Goal: Task Accomplishment & Management: Use online tool/utility

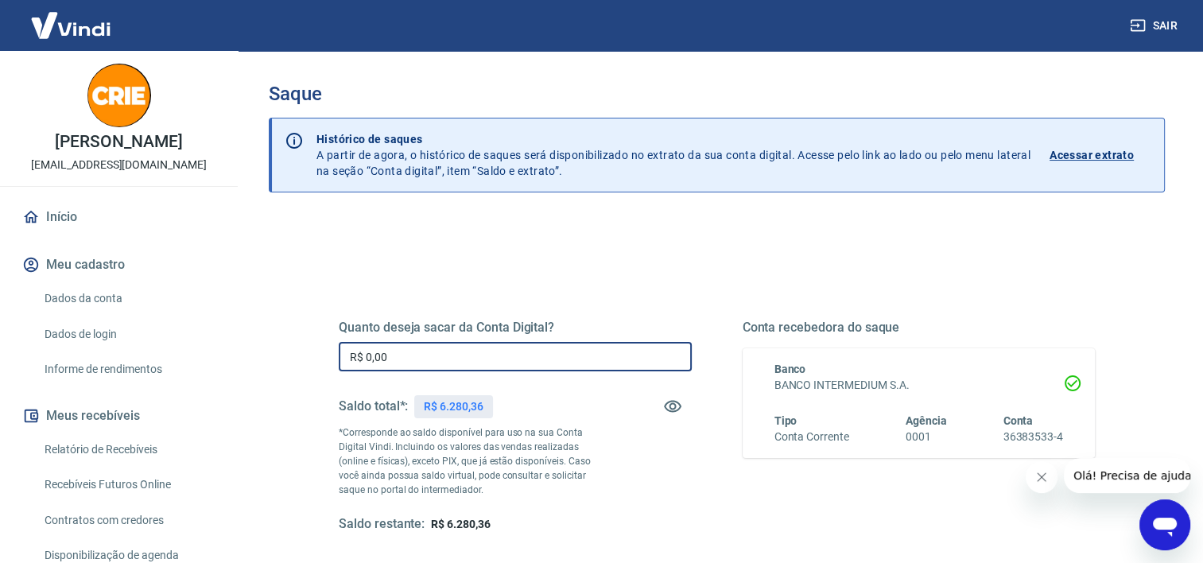
click at [447, 359] on input "R$ 0,00" at bounding box center [515, 356] width 353 height 29
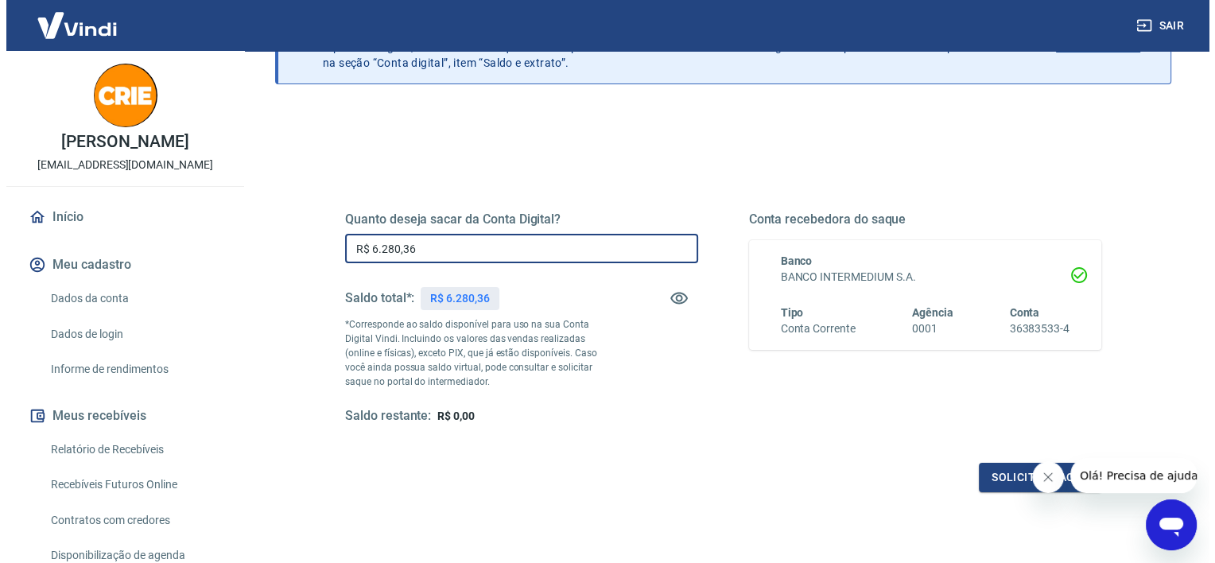
scroll to position [159, 0]
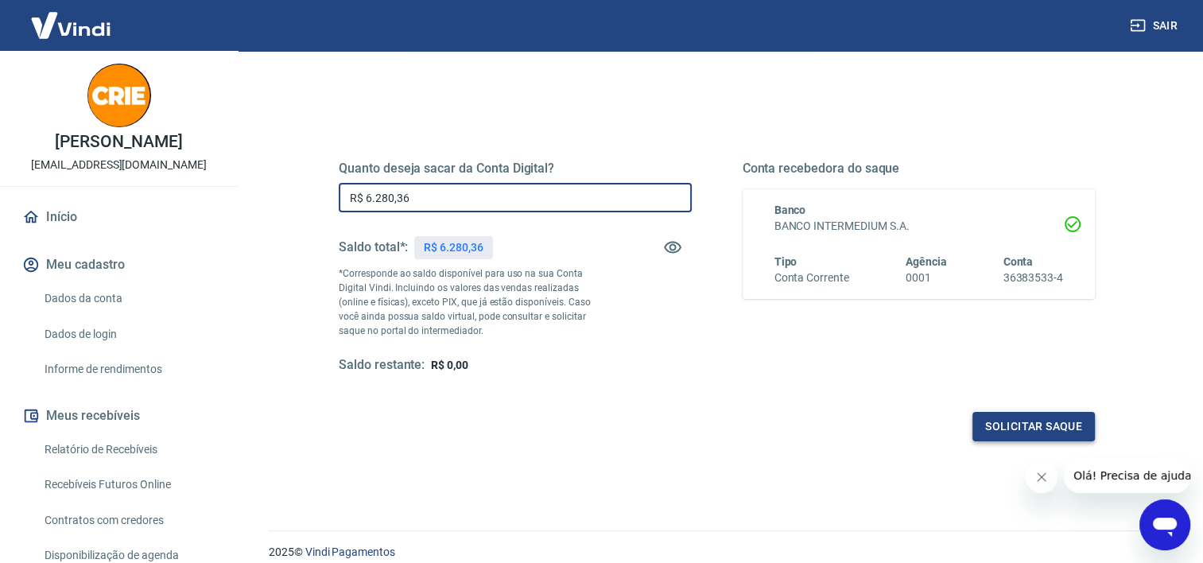
type input "R$ 6.280,36"
click at [998, 426] on button "Solicitar saque" at bounding box center [1034, 426] width 122 height 29
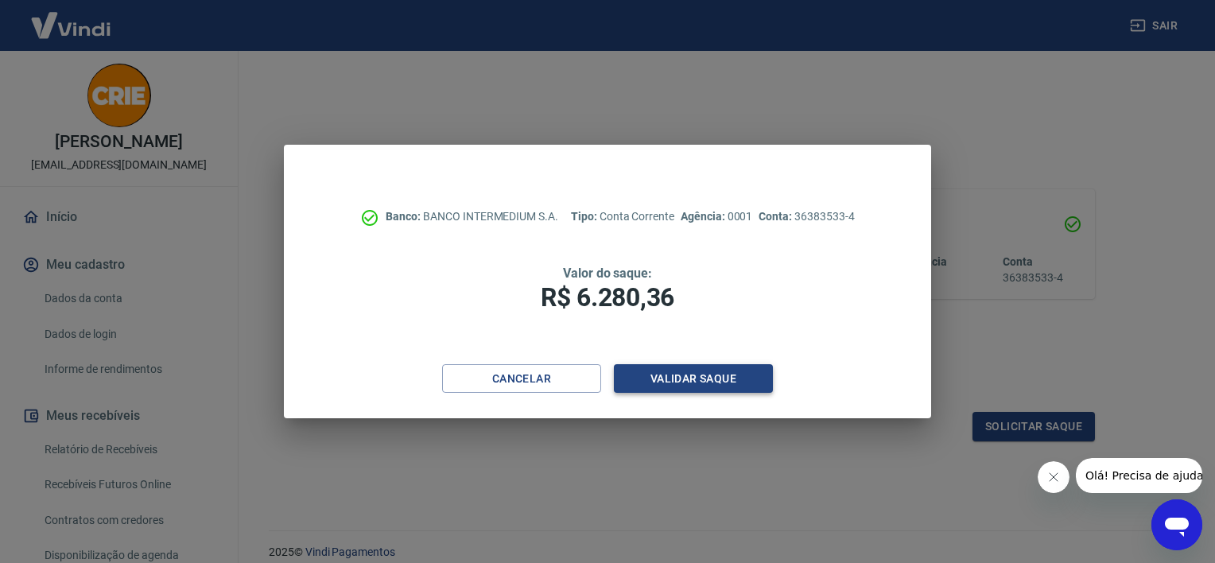
click at [669, 379] on button "Validar saque" at bounding box center [693, 378] width 159 height 29
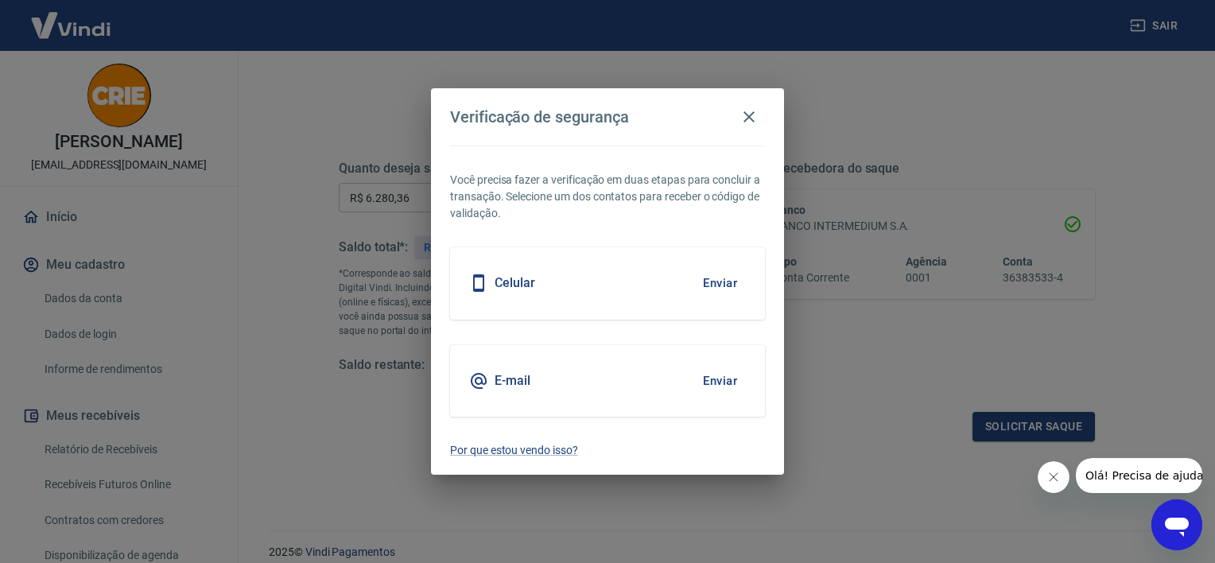
click at [714, 379] on button "Enviar" at bounding box center [720, 380] width 52 height 33
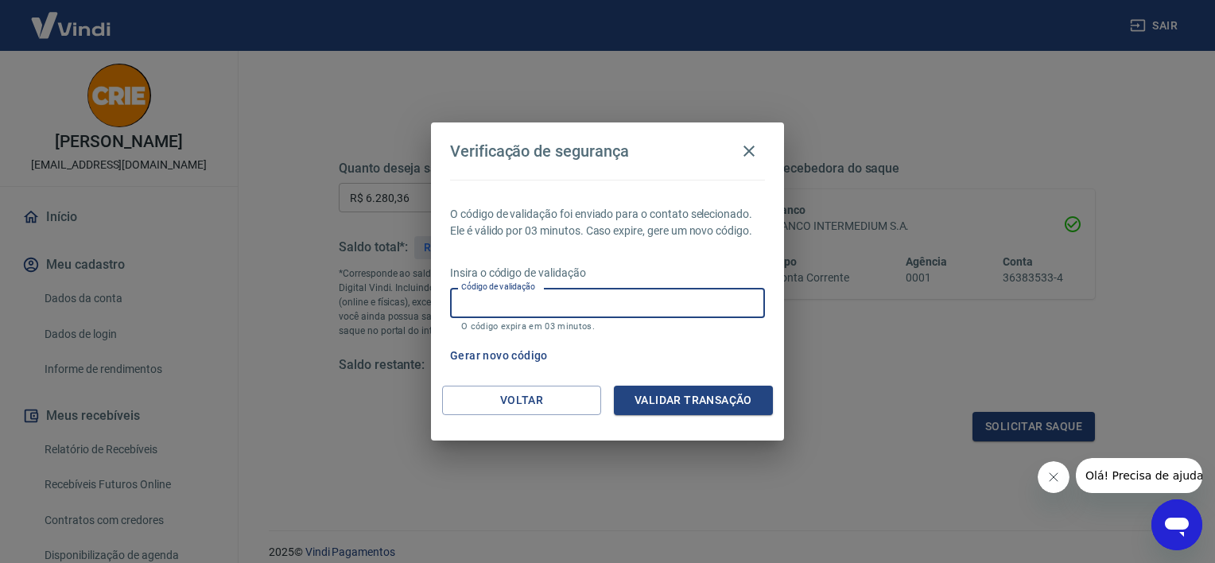
click at [547, 302] on input "Código de validação" at bounding box center [607, 302] width 315 height 29
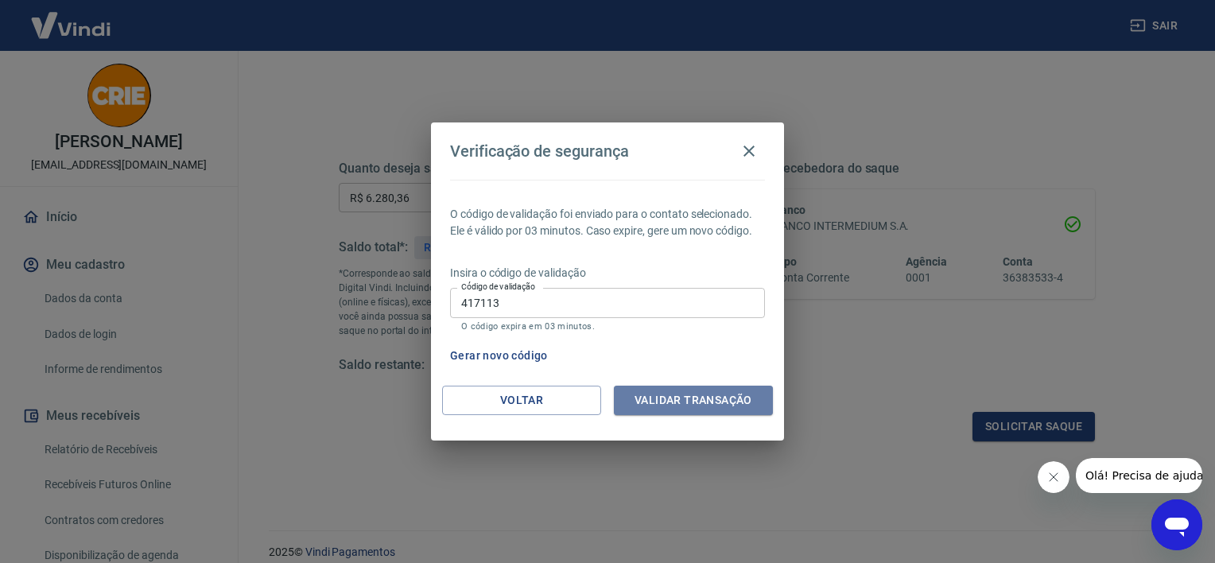
click at [701, 405] on button "Validar transação" at bounding box center [693, 400] width 159 height 29
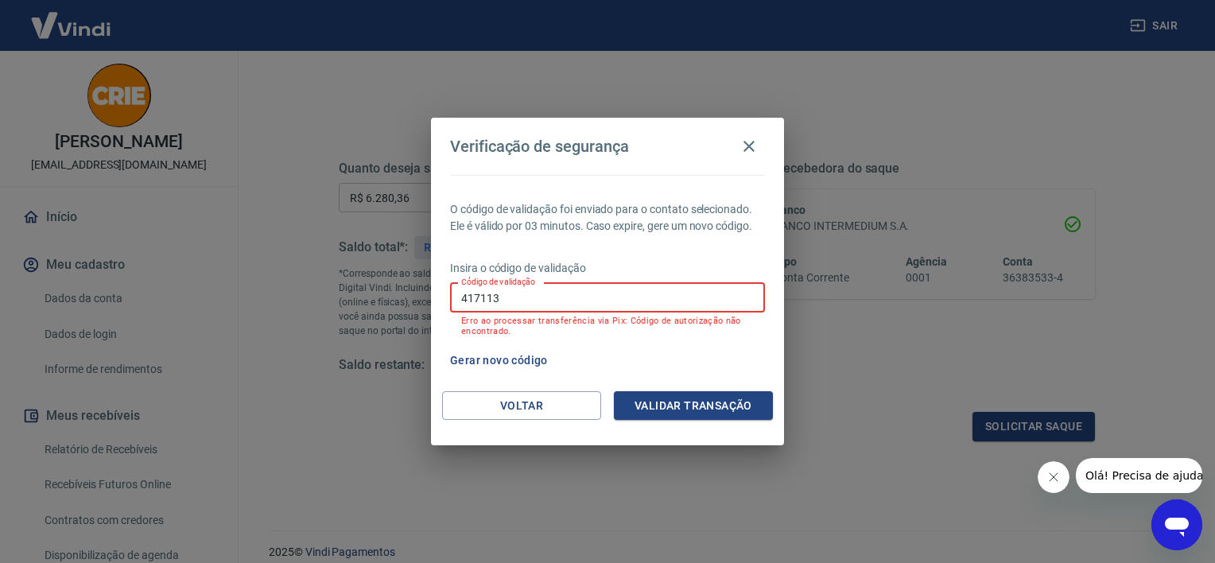
click at [619, 286] on input "417113" at bounding box center [607, 297] width 315 height 29
type input "417173"
click at [666, 395] on button "Validar transação" at bounding box center [693, 405] width 159 height 29
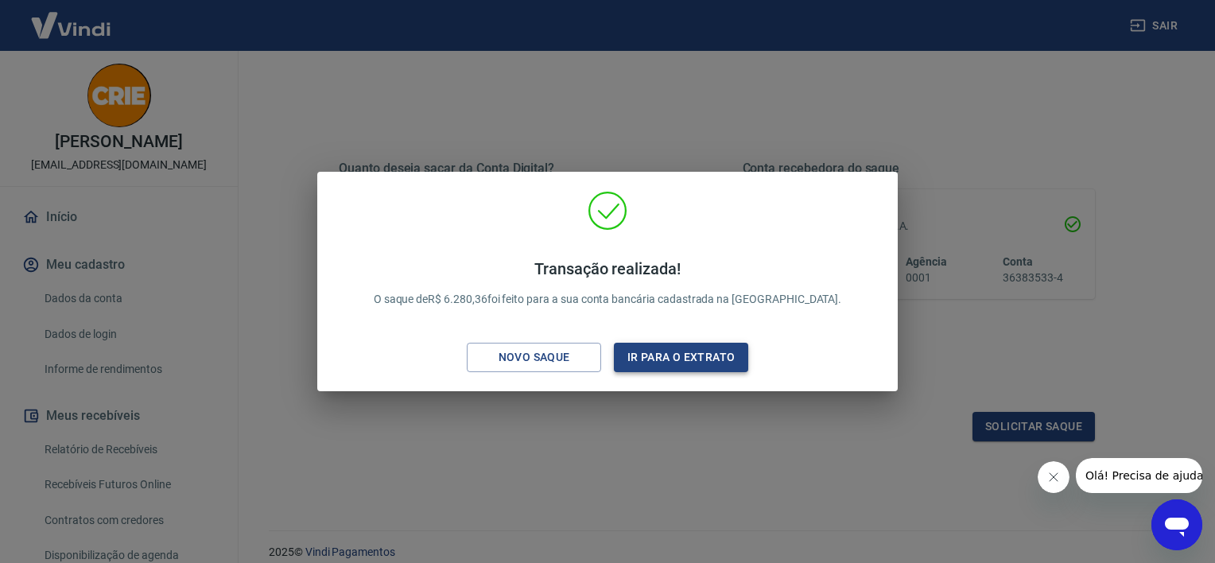
click at [689, 351] on button "Ir para o extrato" at bounding box center [681, 357] width 134 height 29
